Goal: Transaction & Acquisition: Purchase product/service

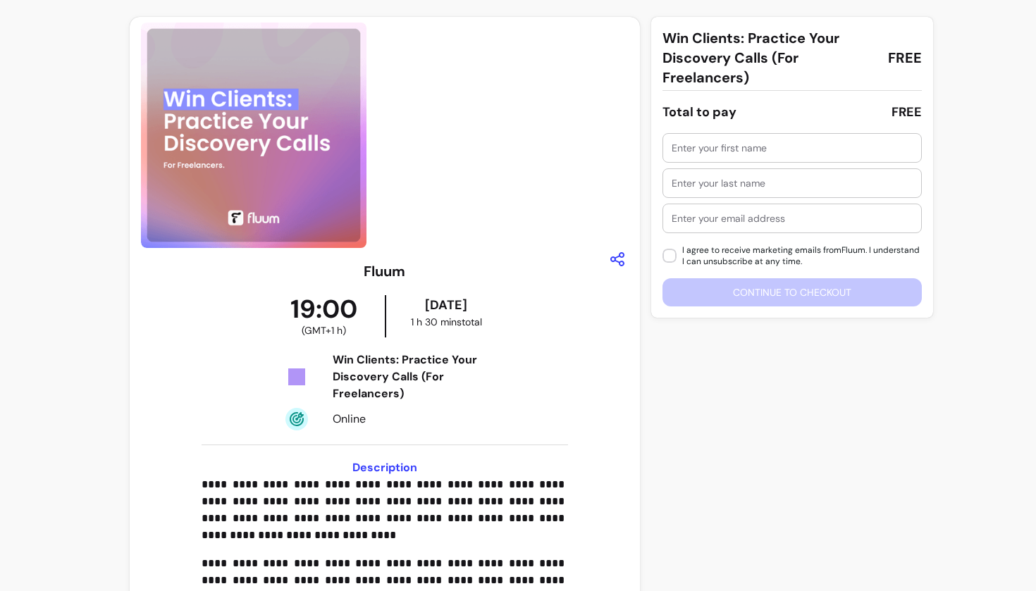
click at [776, 155] on div at bounding box center [791, 148] width 241 height 28
type input "Alevtina"
drag, startPoint x: 487, startPoint y: 300, endPoint x: 414, endPoint y: 299, distance: 74.0
click at [413, 300] on div "09/10/2025" at bounding box center [446, 305] width 115 height 20
copy div "09/10/2025"
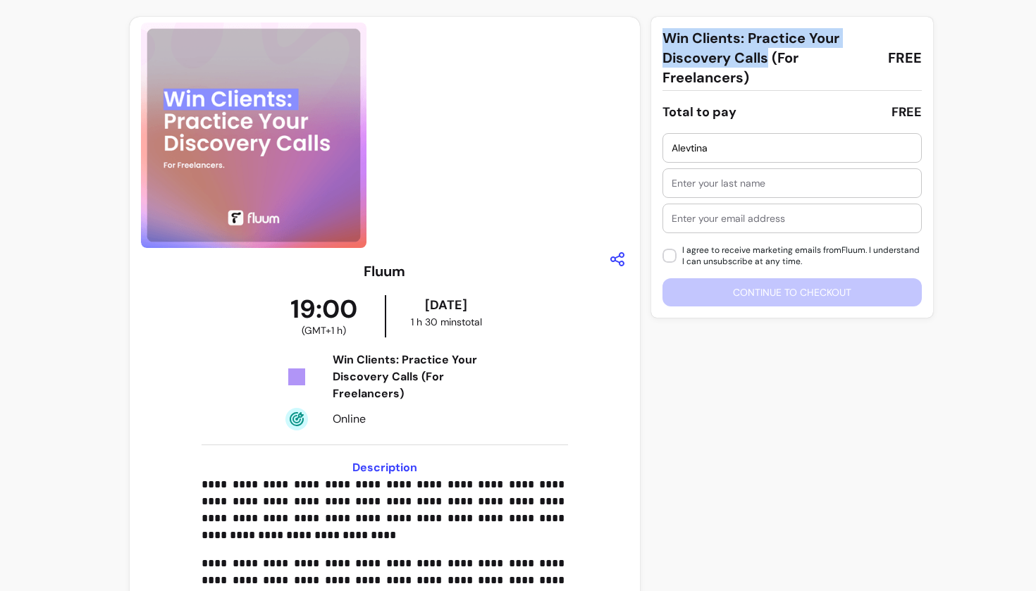
drag, startPoint x: 666, startPoint y: 37, endPoint x: 766, endPoint y: 55, distance: 101.6
click at [766, 55] on span "Win Clients: Practice Your Discovery Calls (For Freelancers)" at bounding box center [769, 57] width 214 height 59
copy span "Win Clients: Practice Your Discovery Calls"
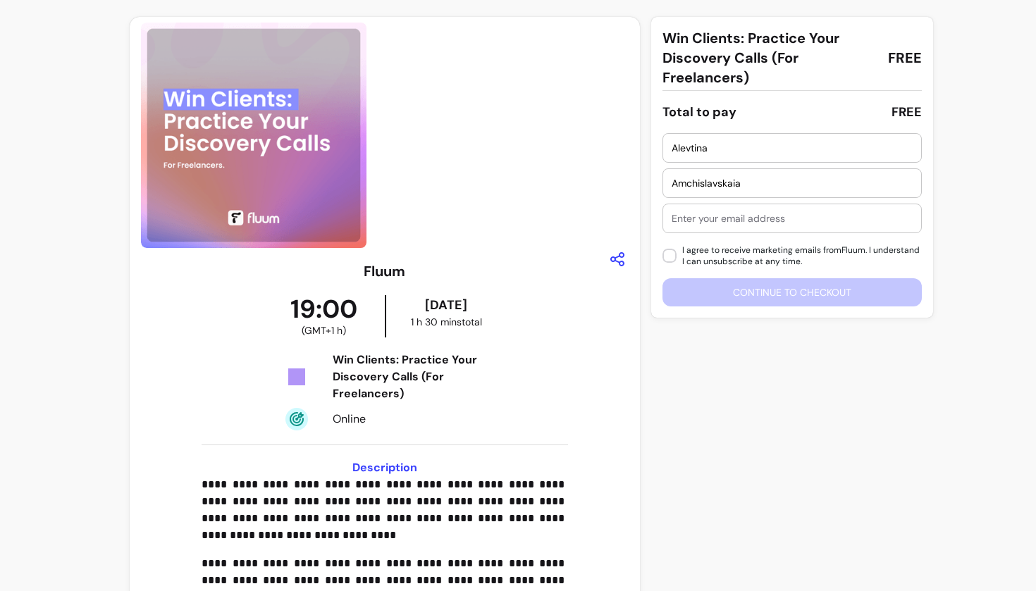
type input "Amchislavskaia"
click at [772, 226] on div at bounding box center [791, 218] width 241 height 28
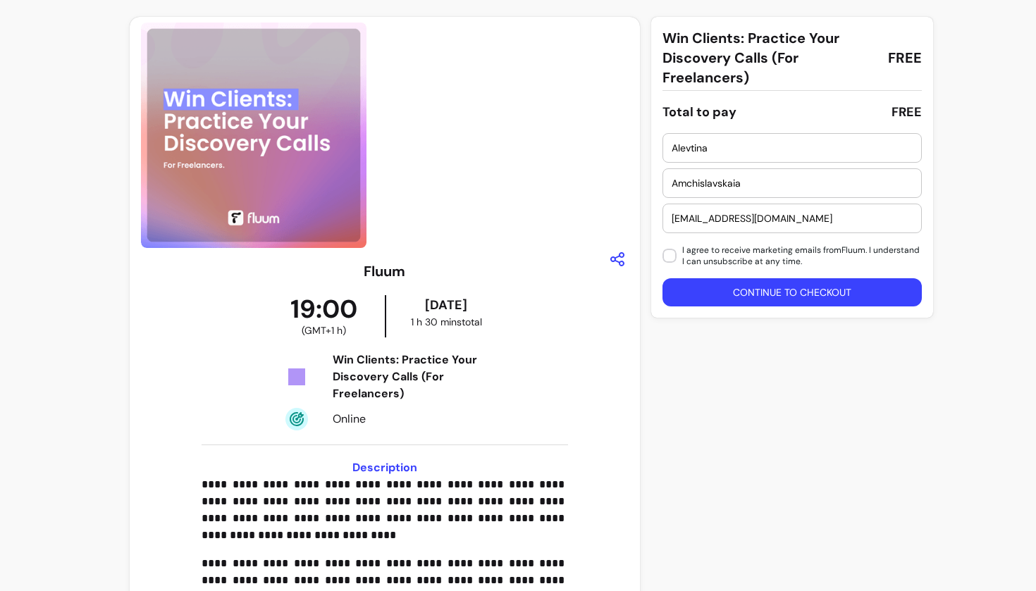
type input "alevtina.amchislavskaia@gmail.com"
drag, startPoint x: 295, startPoint y: 308, endPoint x: 344, endPoint y: 331, distance: 54.5
click at [344, 332] on div "19:00 ( GMT+1 h )" at bounding box center [324, 316] width 122 height 42
copy div "9:00 ( GMT+1 h )"
click at [760, 292] on button "Continue to checkout" at bounding box center [791, 292] width 251 height 27
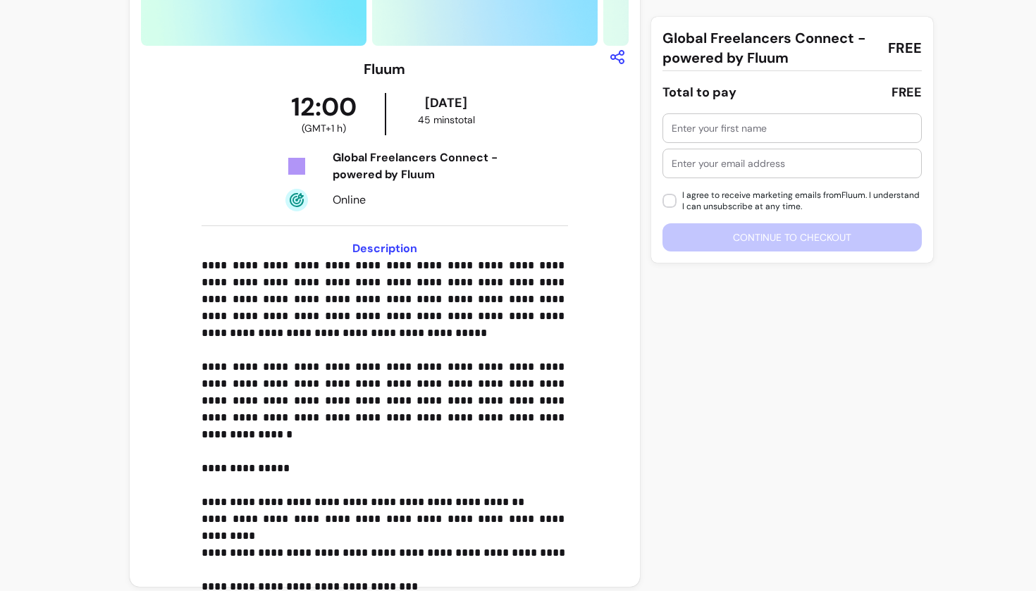
scroll to position [197, 0]
